Goal: Transaction & Acquisition: Subscribe to service/newsletter

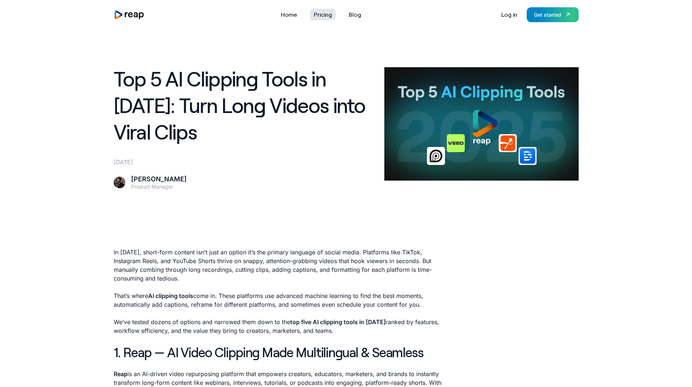
drag, startPoint x: 319, startPoint y: 12, endPoint x: 317, endPoint y: 17, distance: 4.9
click at [319, 12] on link "Pricing" at bounding box center [322, 15] width 25 height 12
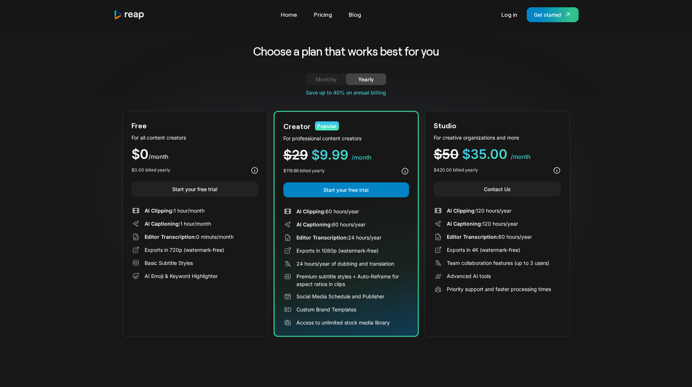
click at [323, 79] on div "Monthly" at bounding box center [326, 79] width 23 height 9
click at [361, 78] on div "Yearly" at bounding box center [366, 79] width 23 height 9
